Goal: Task Accomplishment & Management: Use online tool/utility

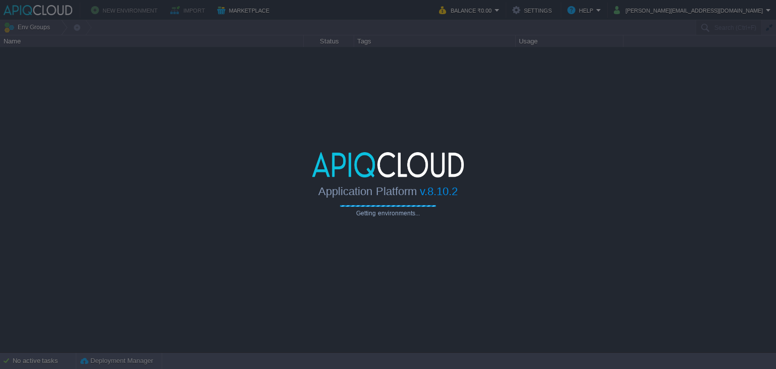
type input "Search (Ctrl+F)"
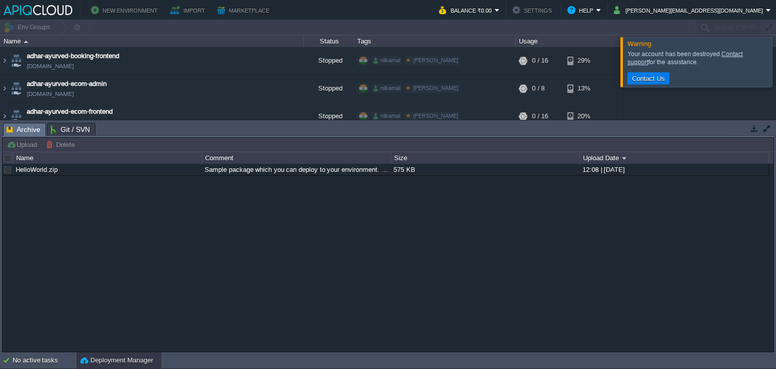
click at [754, 128] on button "button" at bounding box center [753, 128] width 9 height 9
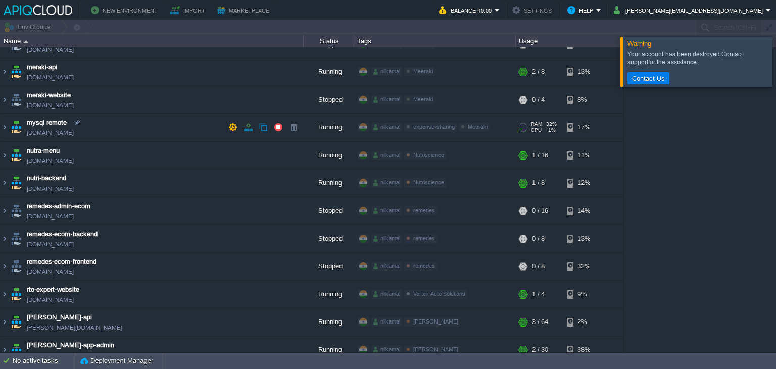
scroll to position [291, 0]
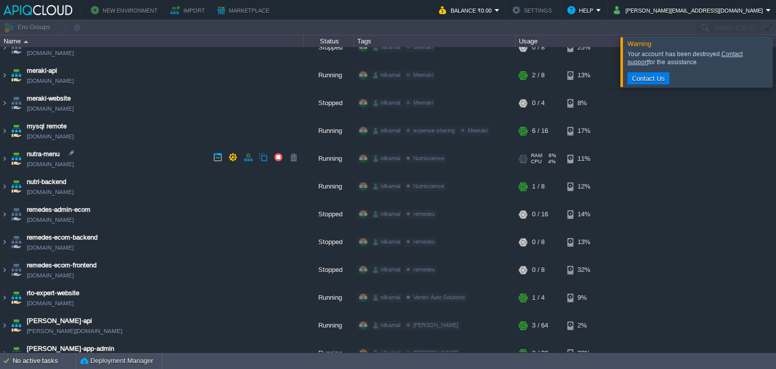
click at [117, 158] on td "nutra-menu [DOMAIN_NAME]" at bounding box center [152, 159] width 303 height 28
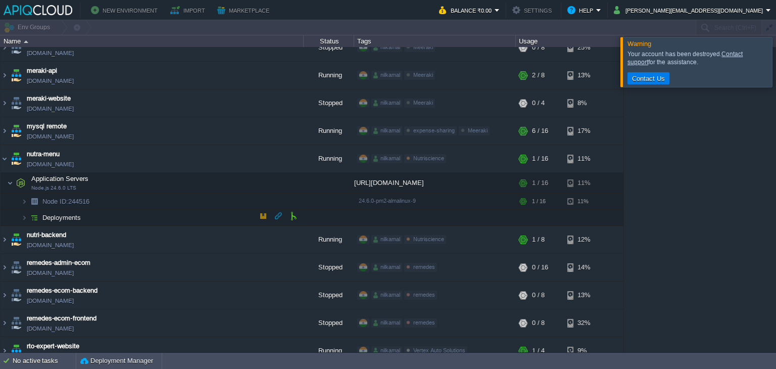
click at [79, 215] on span "Deployments" at bounding box center [61, 217] width 41 height 9
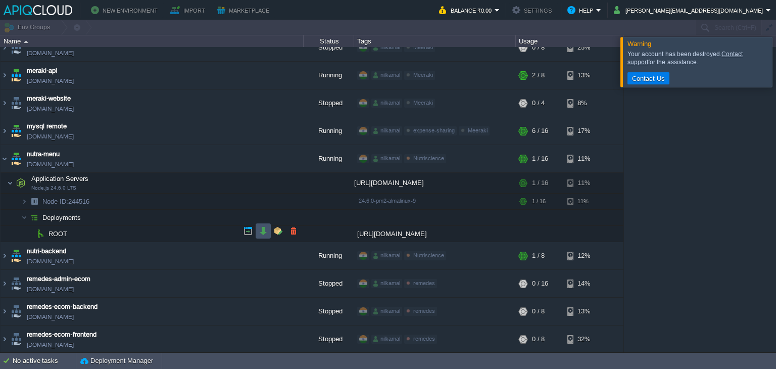
click at [262, 234] on button "button" at bounding box center [263, 230] width 9 height 9
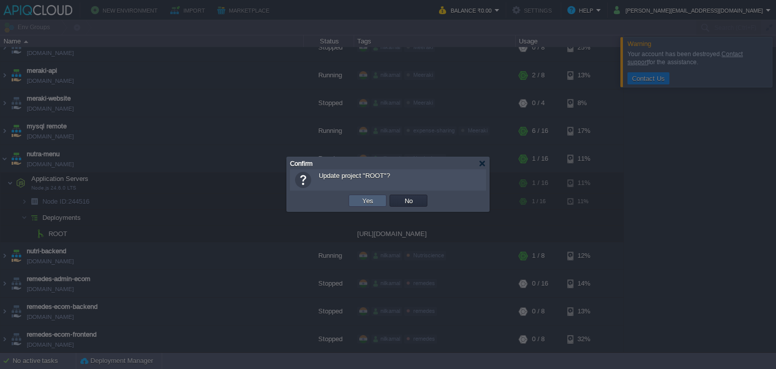
click at [364, 205] on td "Yes" at bounding box center [367, 200] width 38 height 12
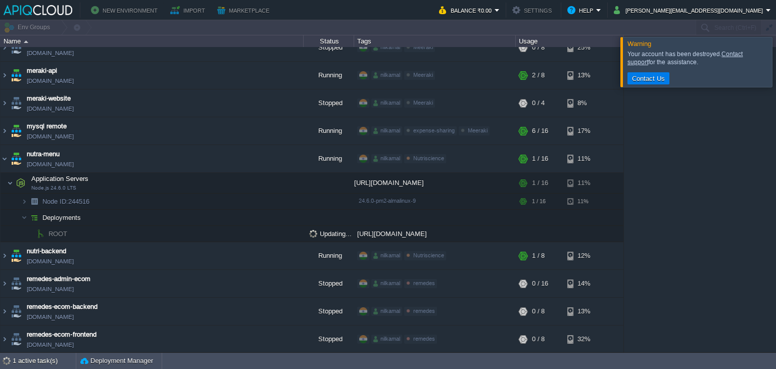
click at [720, 239] on div "adhar-ayurved-booking-frontend [DOMAIN_NAME] Stopped nilkamal Adhar Ayurved Edi…" at bounding box center [388, 199] width 776 height 305
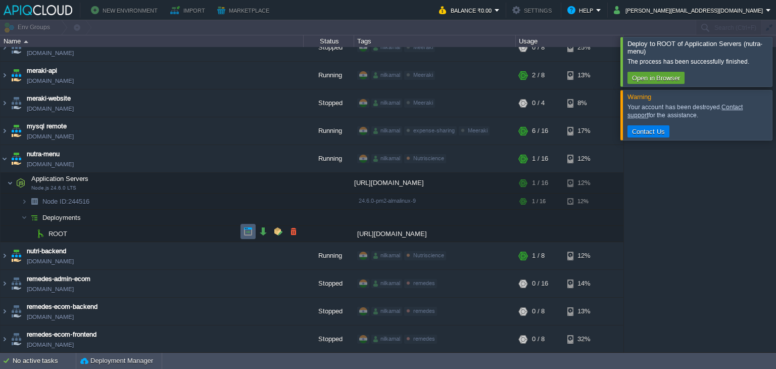
click at [245, 233] on button "button" at bounding box center [247, 231] width 9 height 9
